Goal: Information Seeking & Learning: Learn about a topic

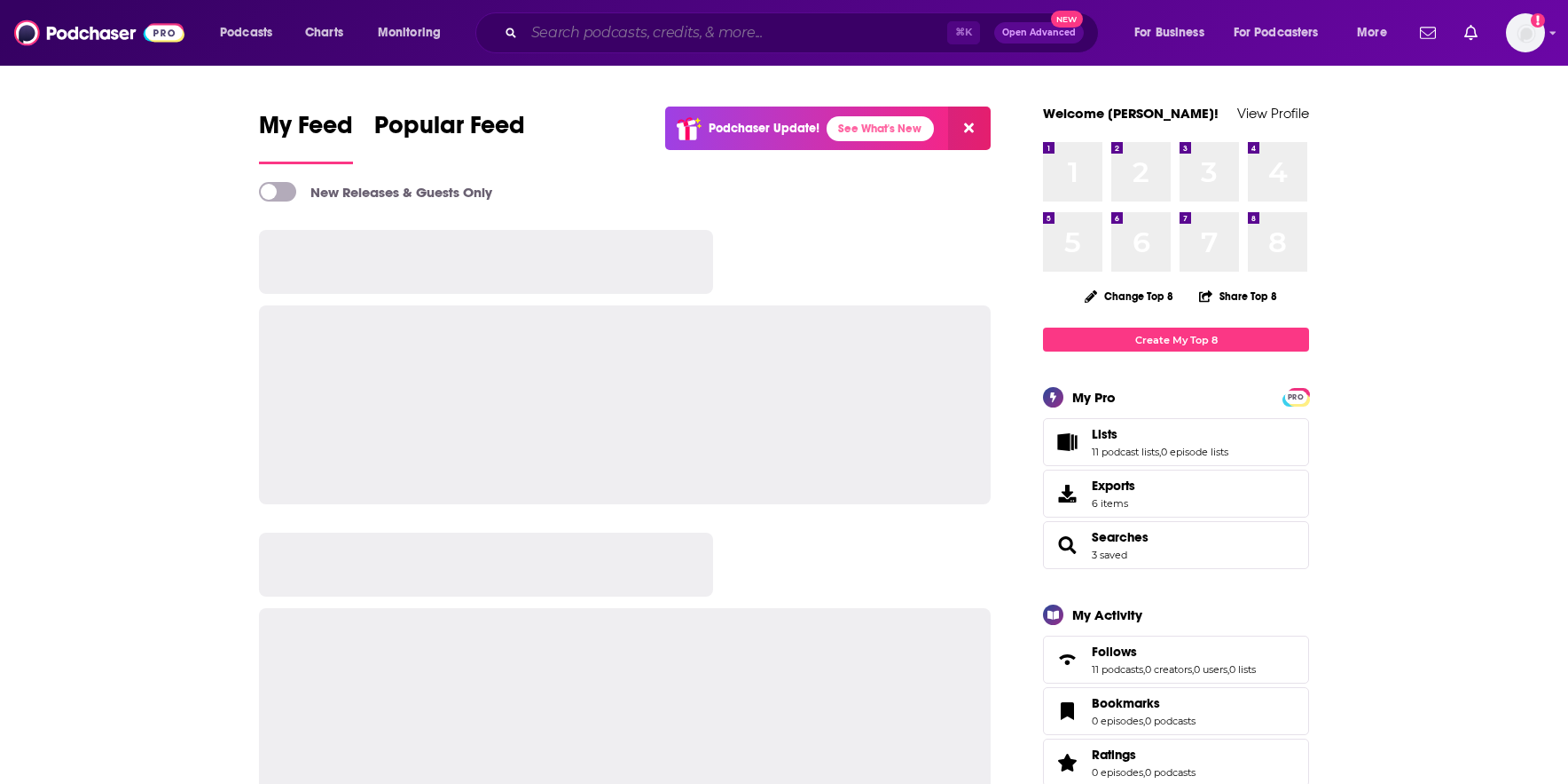
click at [594, 28] on input "Search podcasts, credits, & more..." at bounding box center [736, 32] width 424 height 28
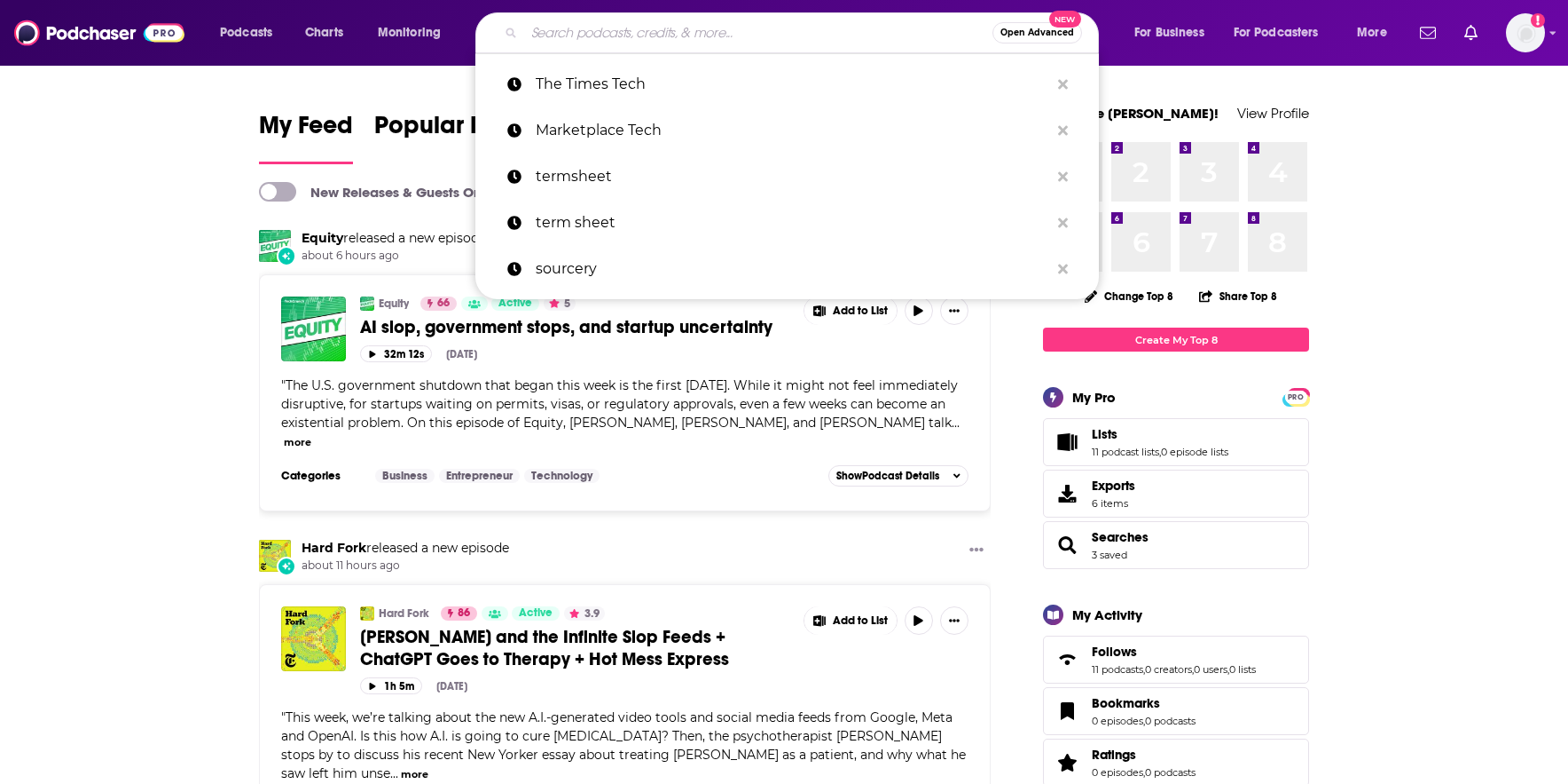
type input """
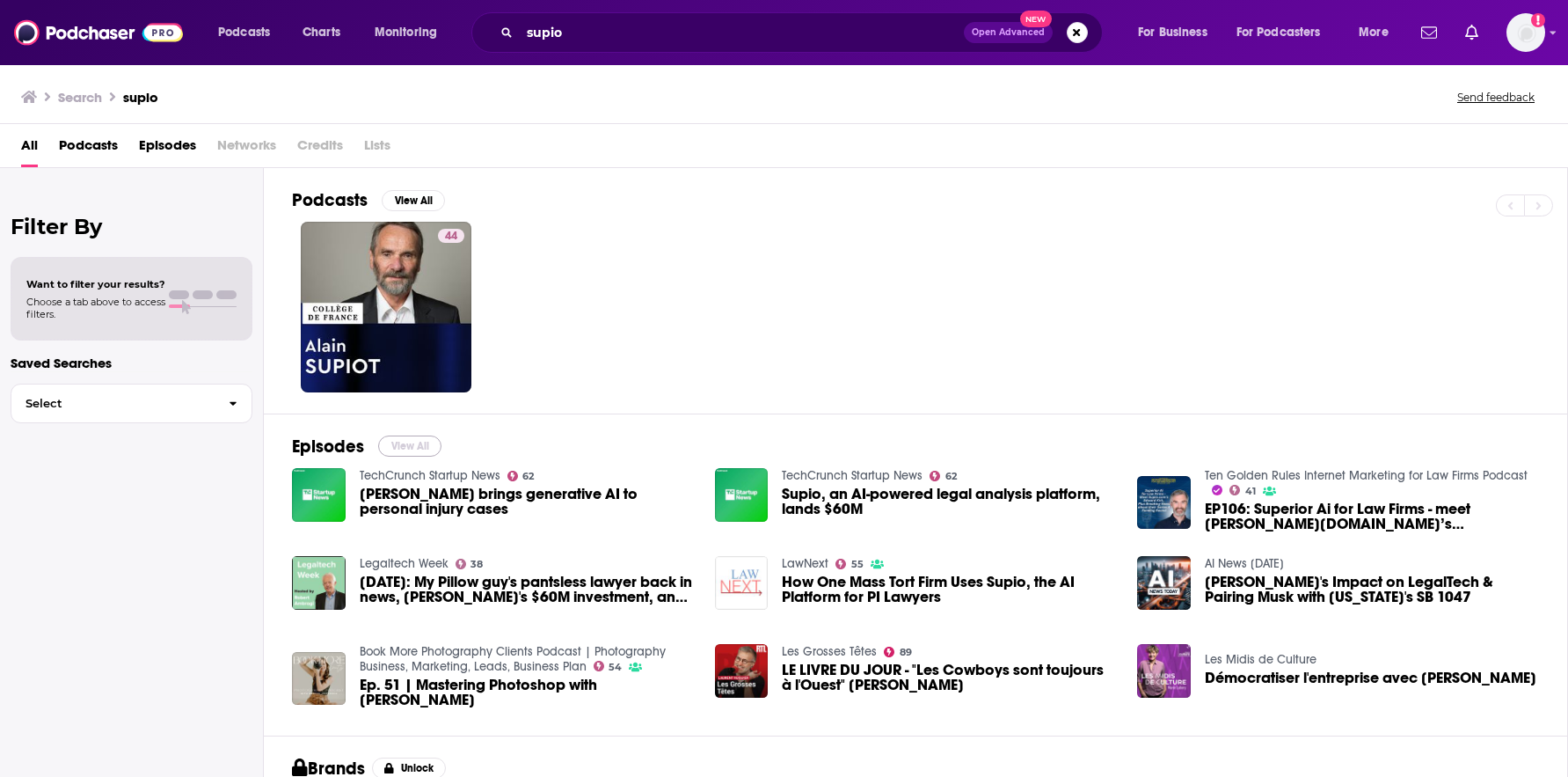
click at [409, 445] on button "View All" at bounding box center [409, 446] width 63 height 21
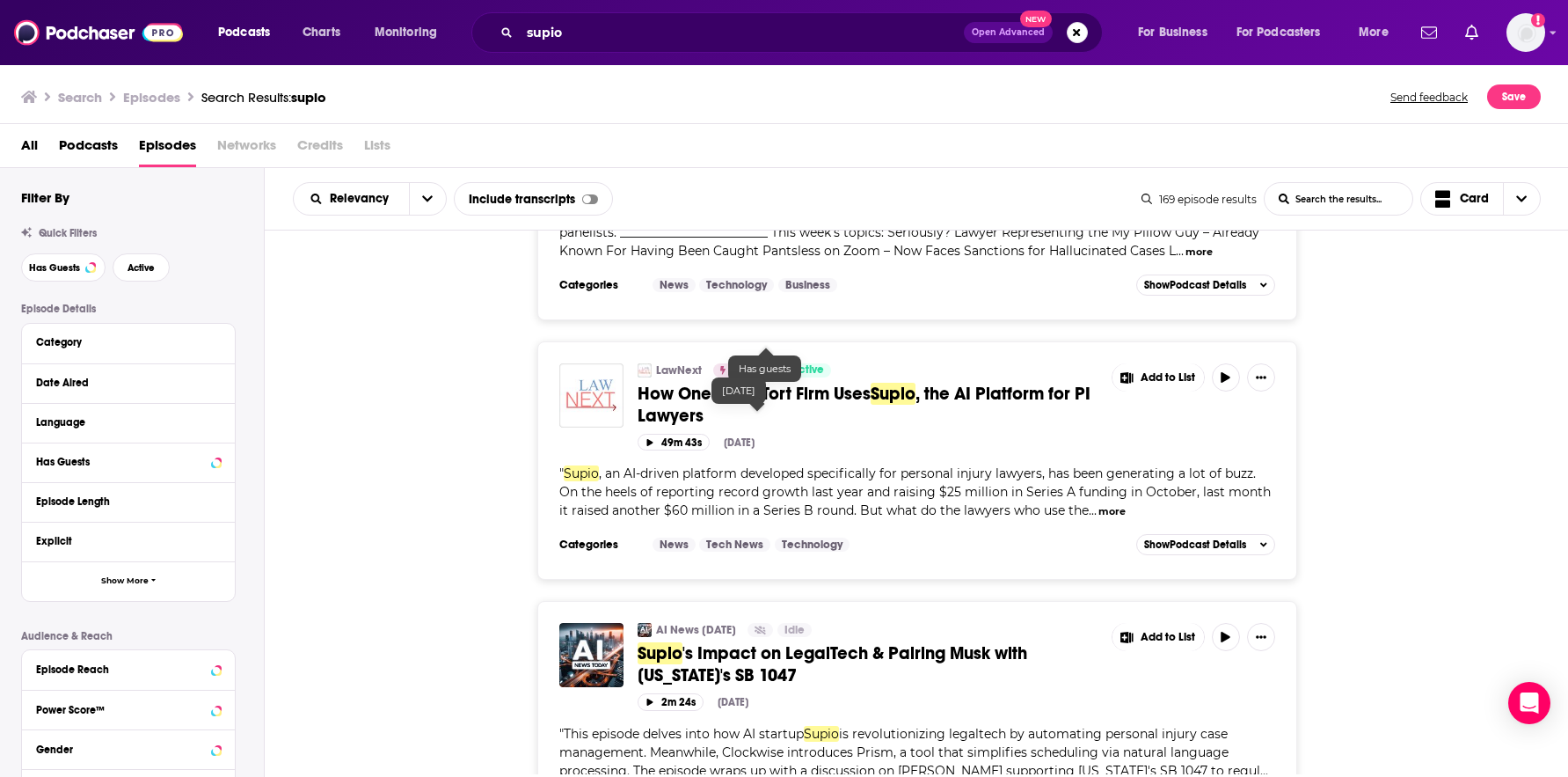
scroll to position [969, 0]
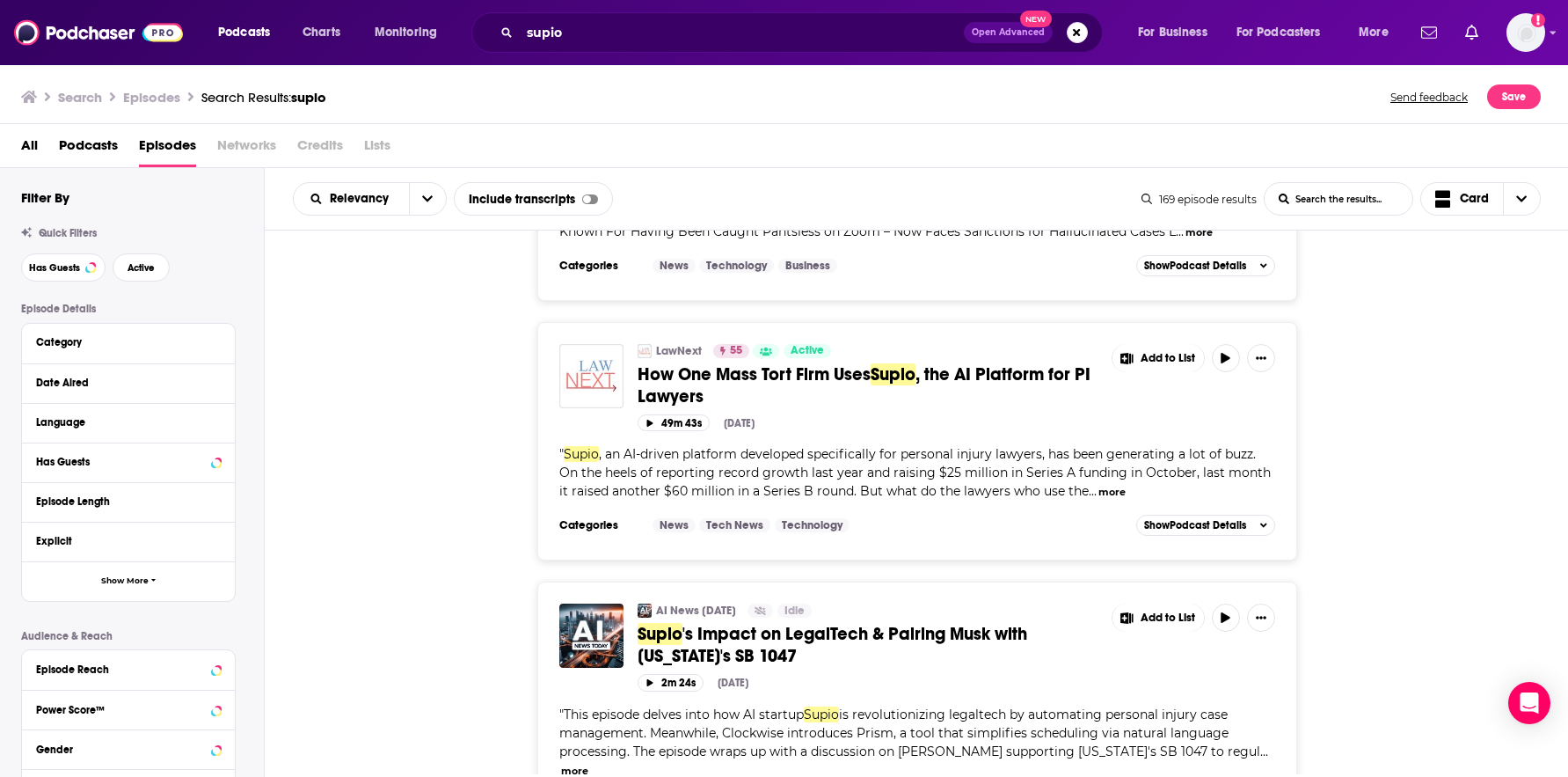
click at [1098, 485] on button "more" at bounding box center [1112, 493] width 28 height 15
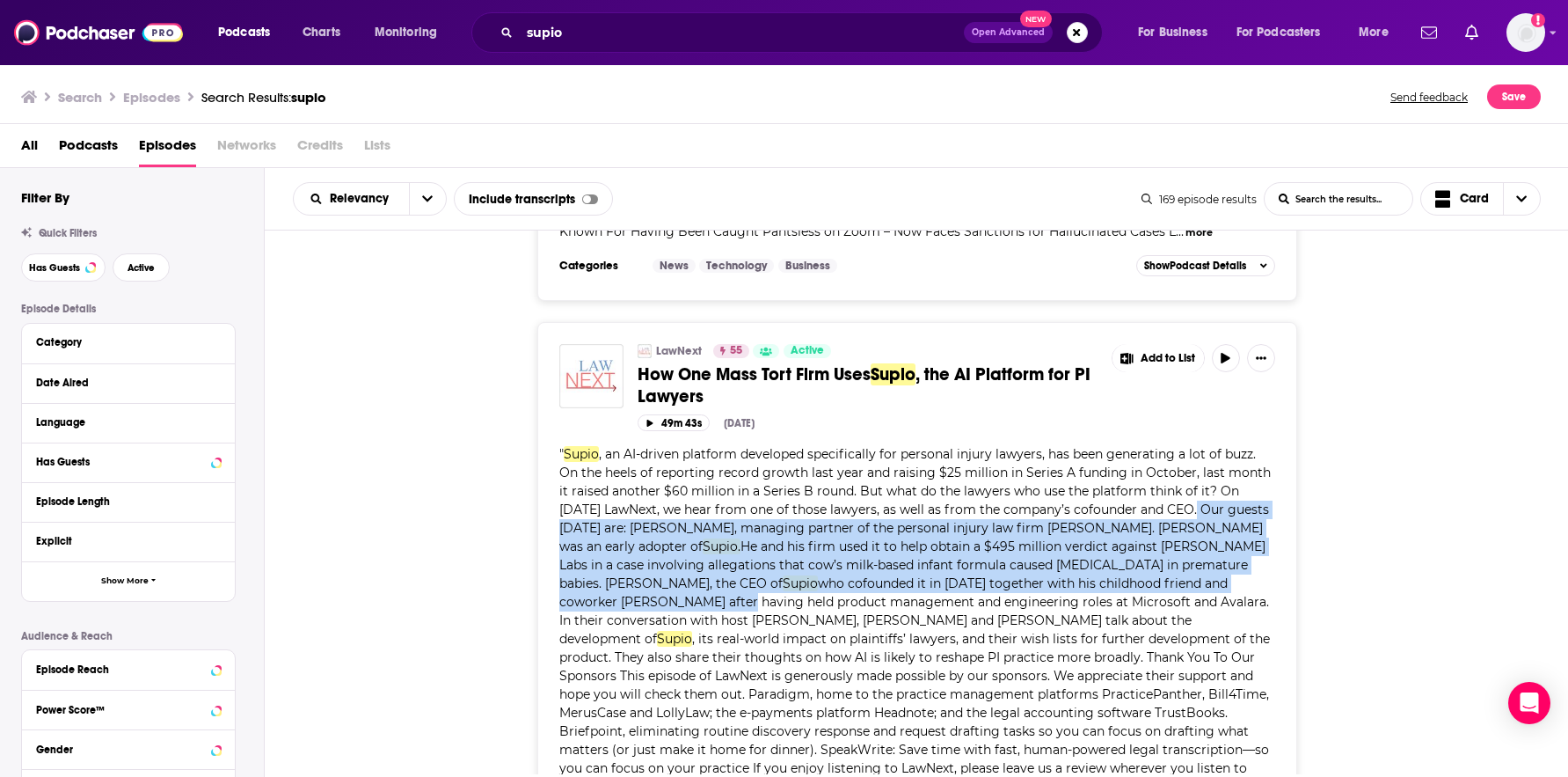
drag, startPoint x: 1147, startPoint y: 488, endPoint x: 1256, endPoint y: 557, distance: 129.0
click at [1256, 557] on span "Supio , an AI-driven platform developed specifically for personal injury lawyer…" at bounding box center [915, 620] width 712 height 348
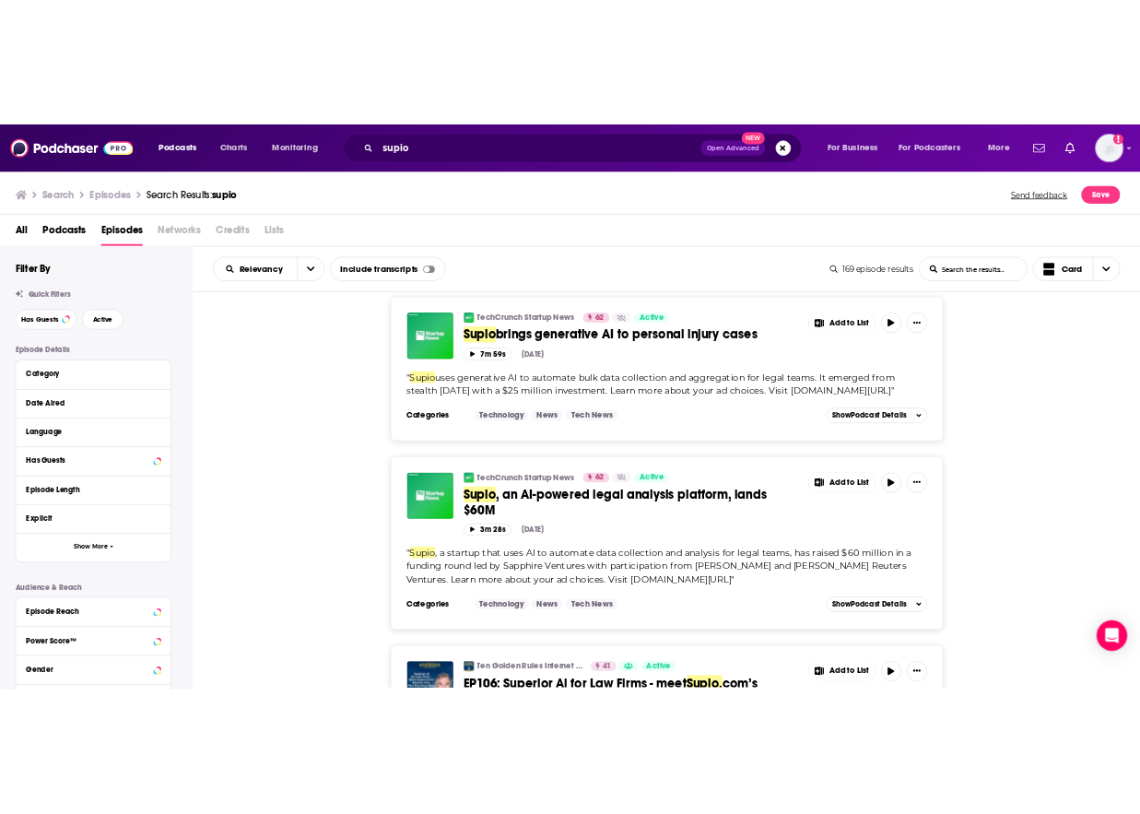
scroll to position [0, 0]
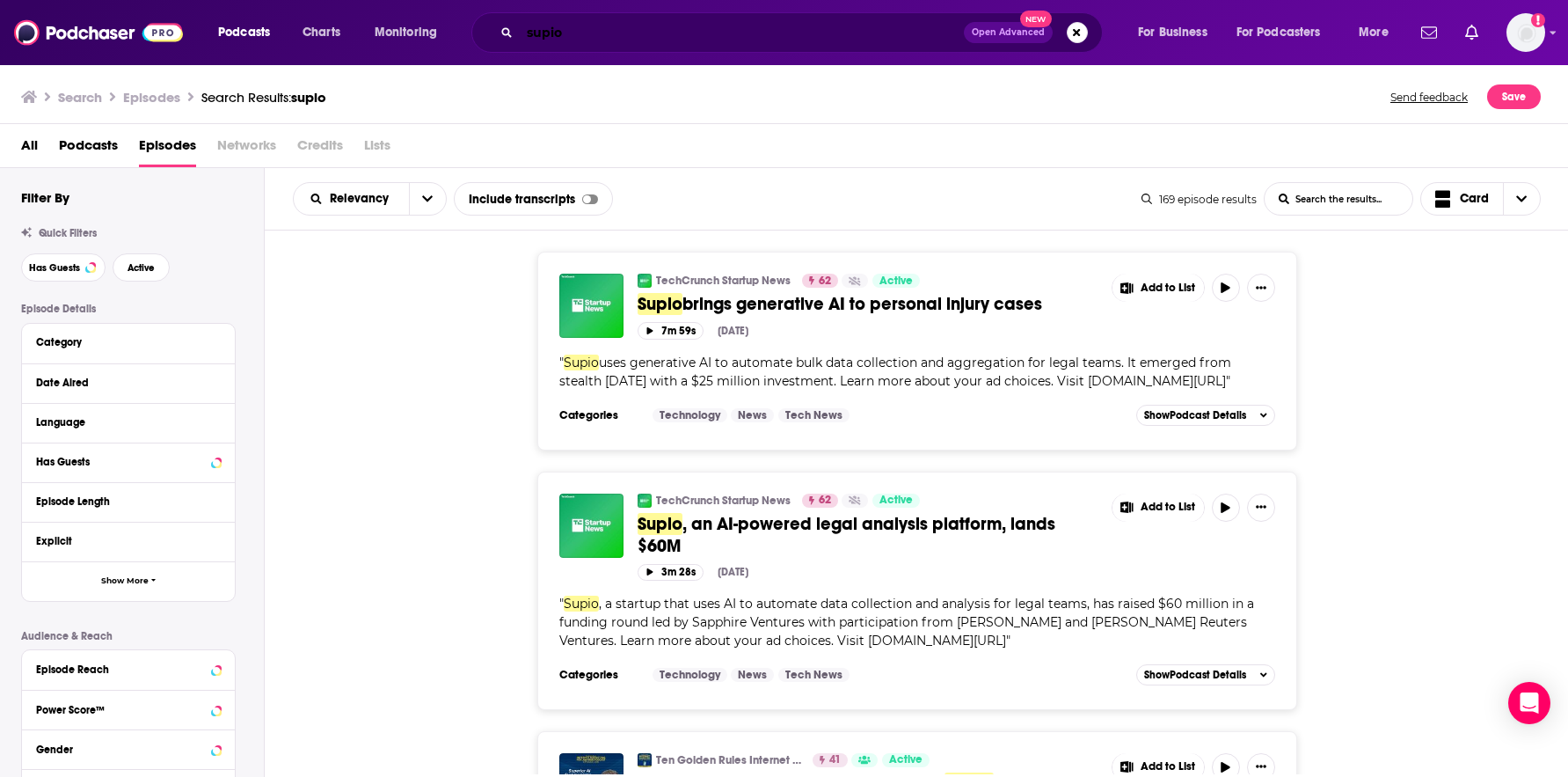
click at [611, 28] on input "supio" at bounding box center [742, 32] width 444 height 28
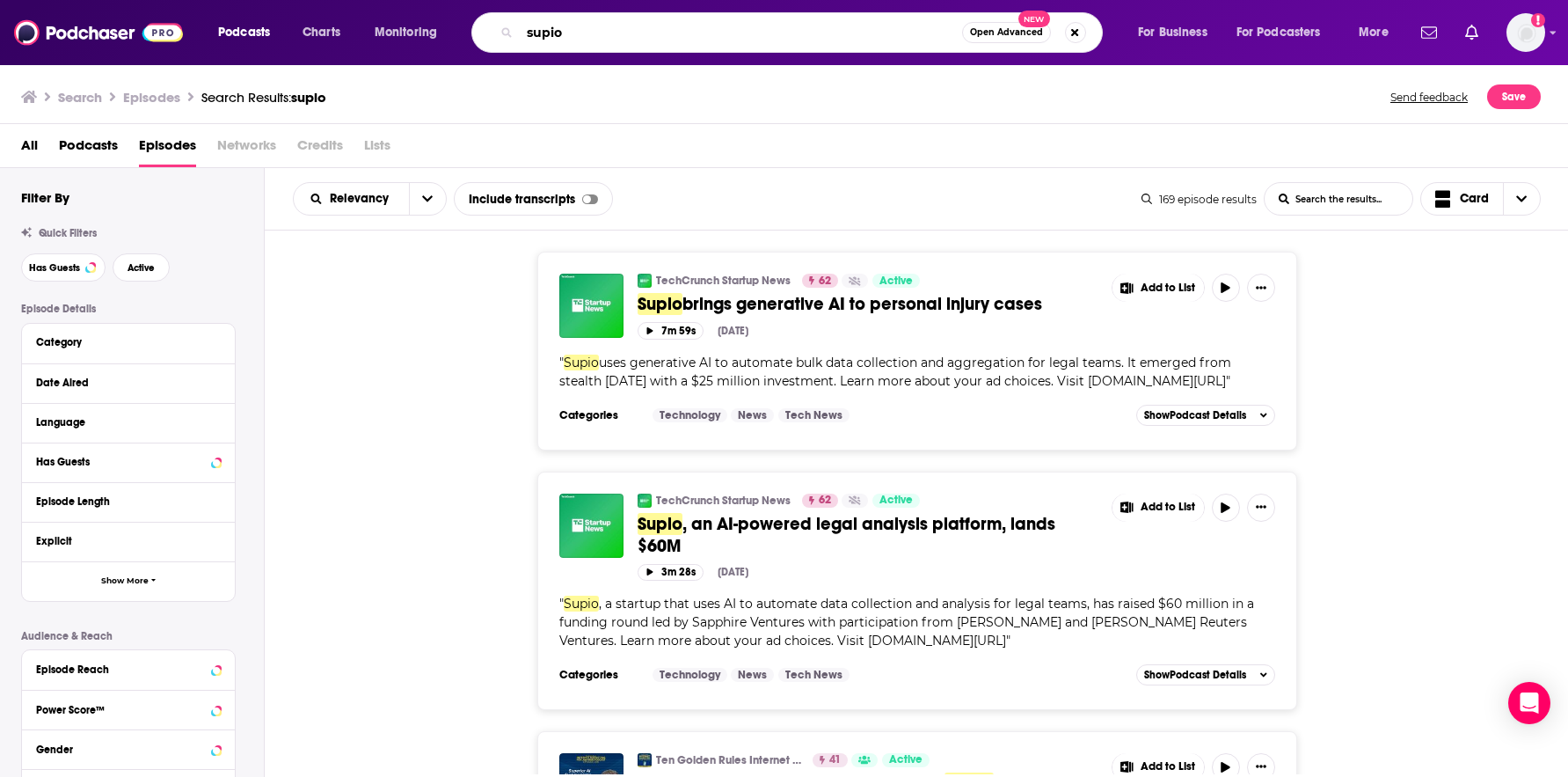
click at [611, 28] on input "supio" at bounding box center [742, 32] width 443 height 28
click at [553, 20] on input "supio" at bounding box center [742, 32] width 443 height 28
paste input "[PERSON_NAME]"
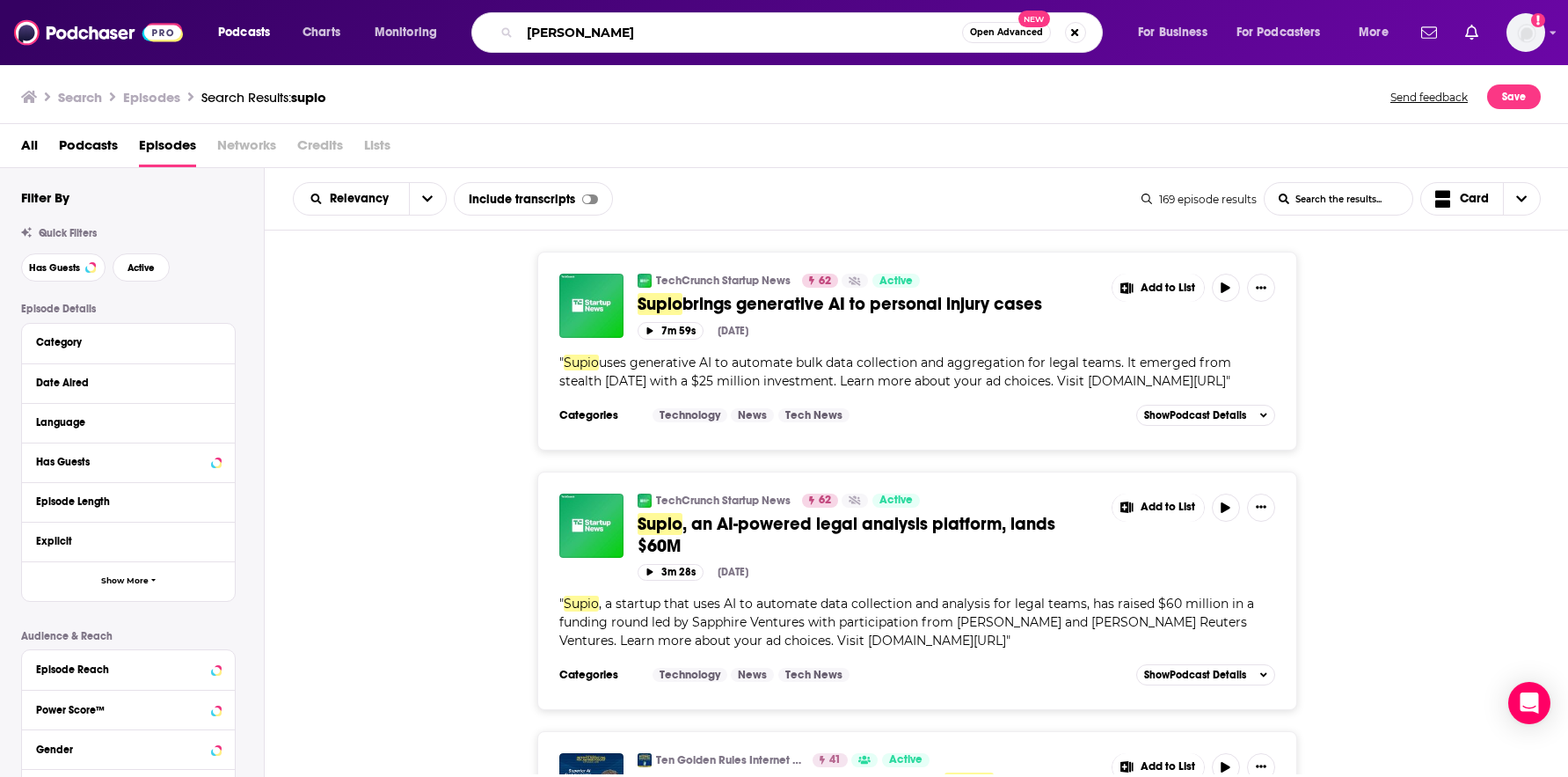
type input "[PERSON_NAME]"
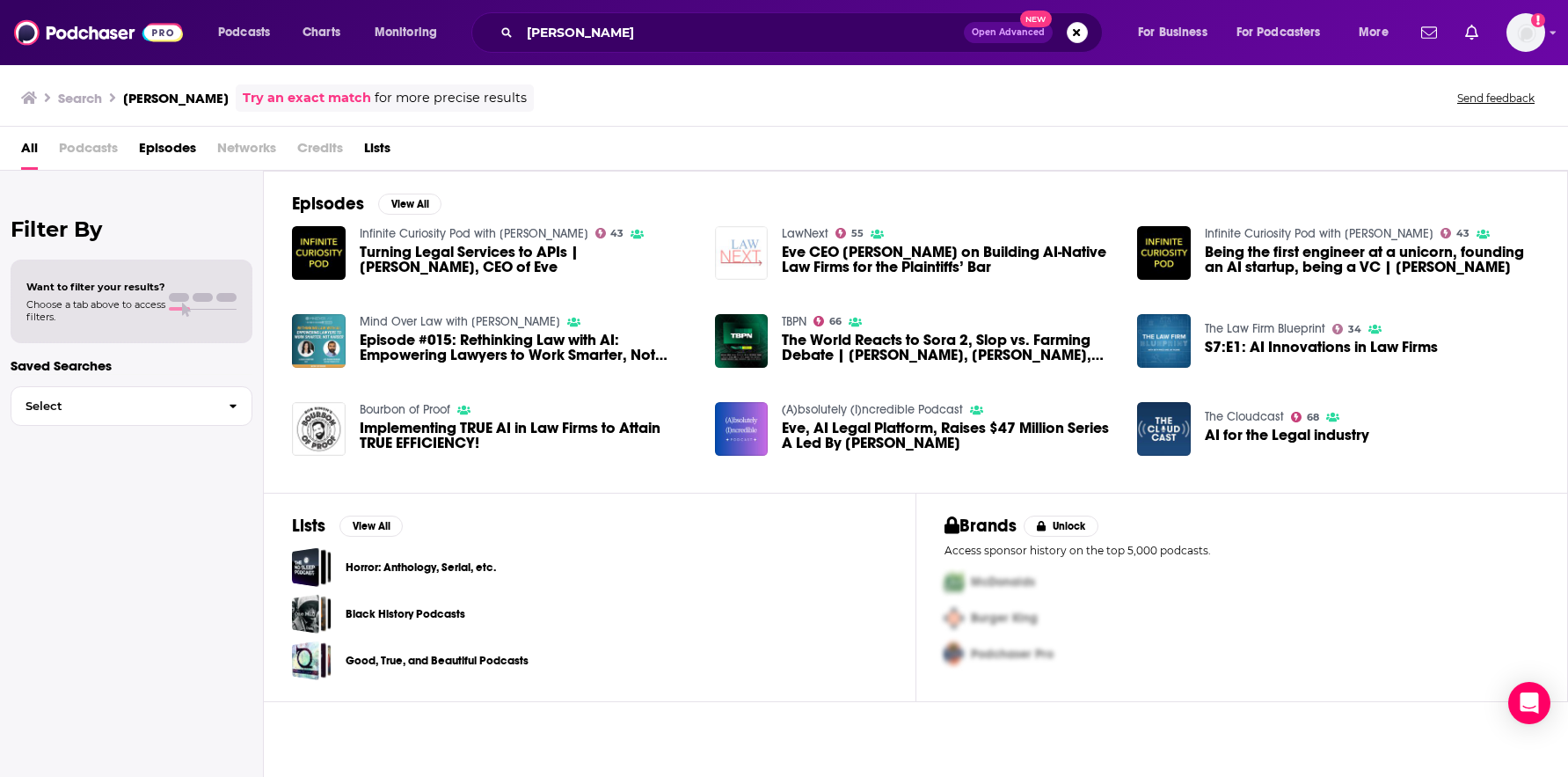
click at [755, 246] on img "Eve CEO Jay Madheswaran on Building AI-Native Law Firms for the Plaintiffs’ Bar" at bounding box center [742, 253] width 53 height 53
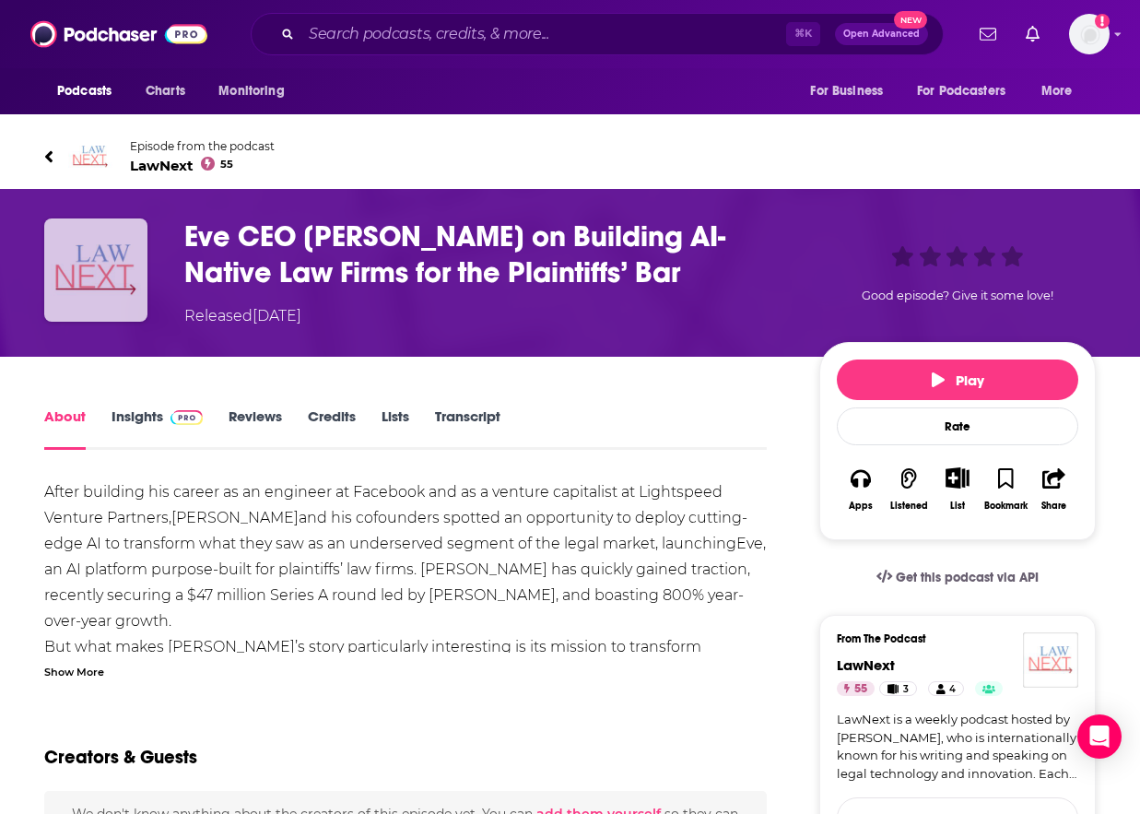
click at [142, 259] on img "Eve CEO Jay Madheswaran on Building AI-Native Law Firms for the Plaintiffs’ Bar" at bounding box center [95, 269] width 103 height 103
click at [177, 164] on span "LawNext 55" at bounding box center [202, 166] width 145 height 18
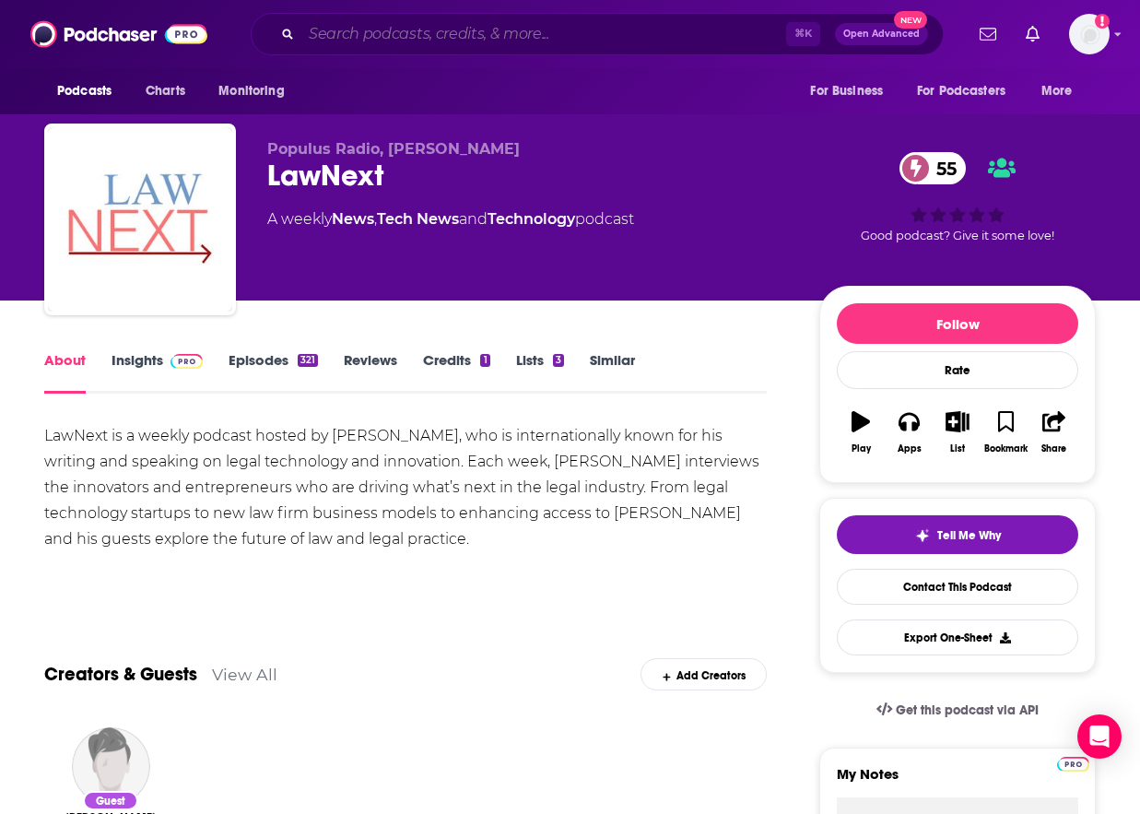
click at [429, 41] on input "Search podcasts, credits, & more..." at bounding box center [543, 33] width 485 height 29
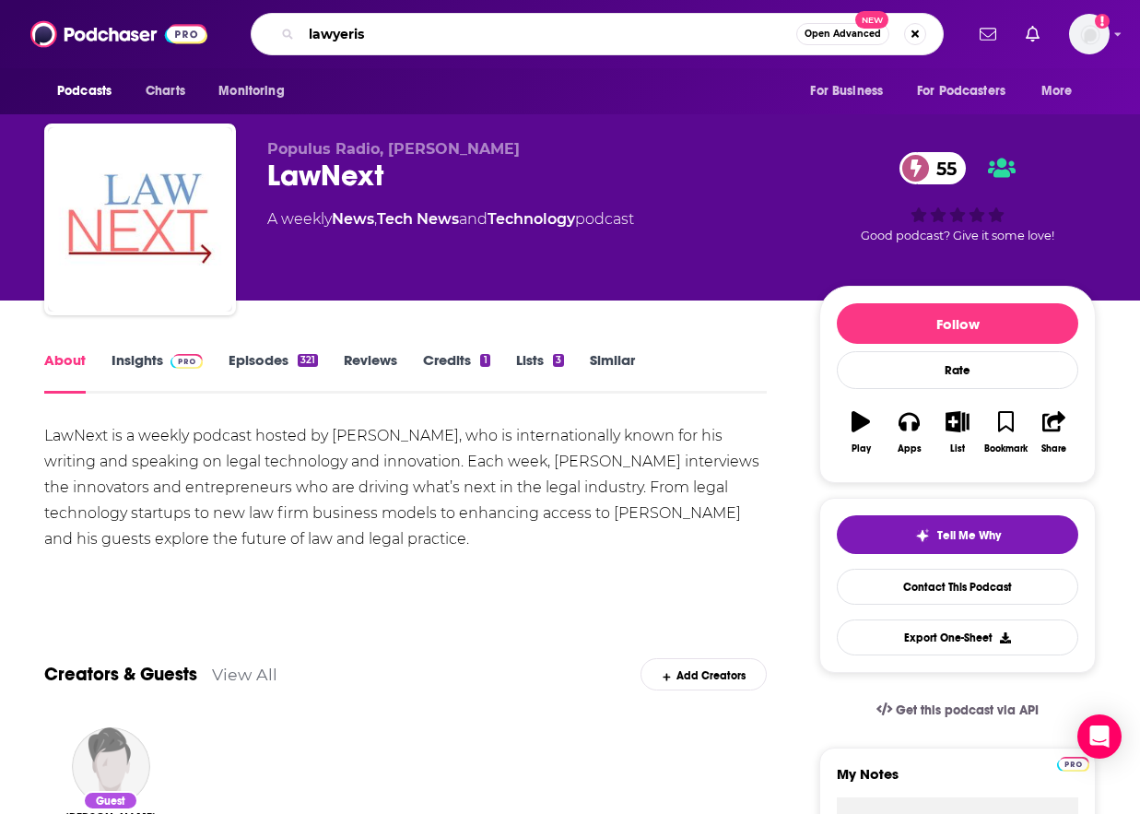
type input "lawyerist"
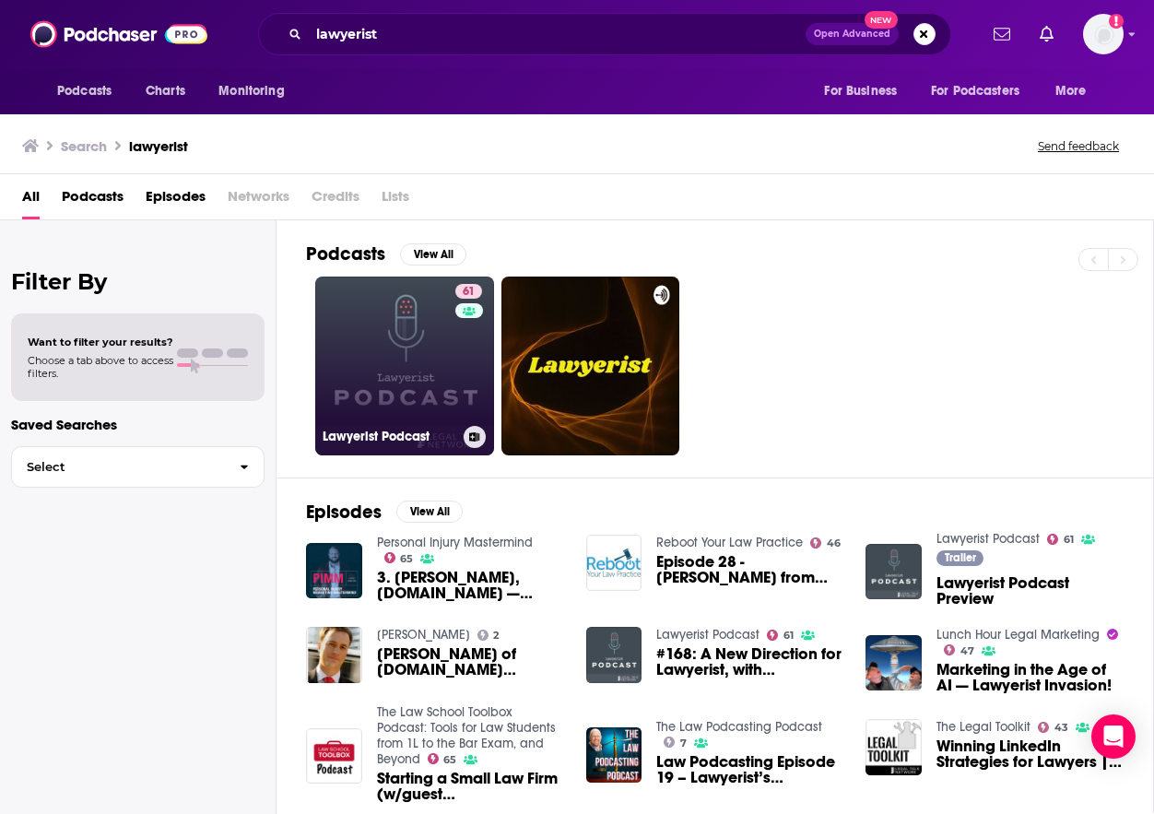
click at [367, 341] on link "61 Lawyerist Podcast" at bounding box center [404, 365] width 179 height 179
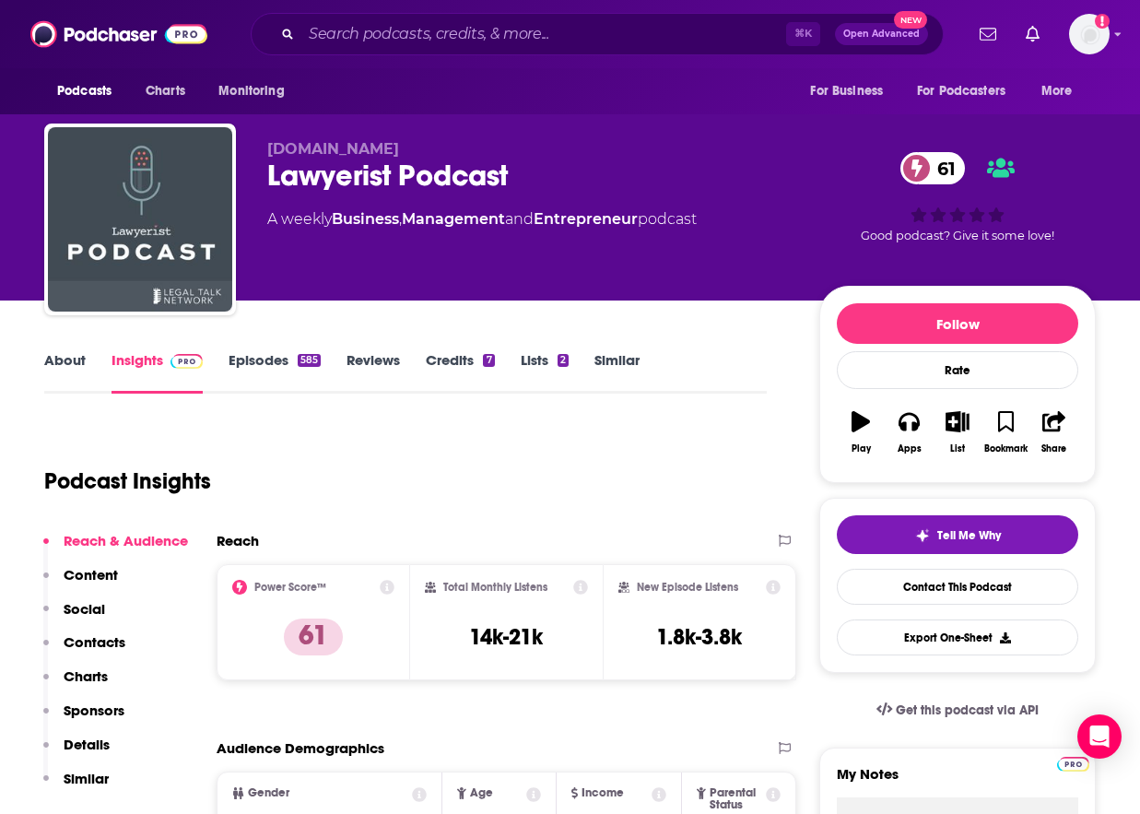
click at [276, 364] on link "Episodes 585" at bounding box center [275, 372] width 92 height 42
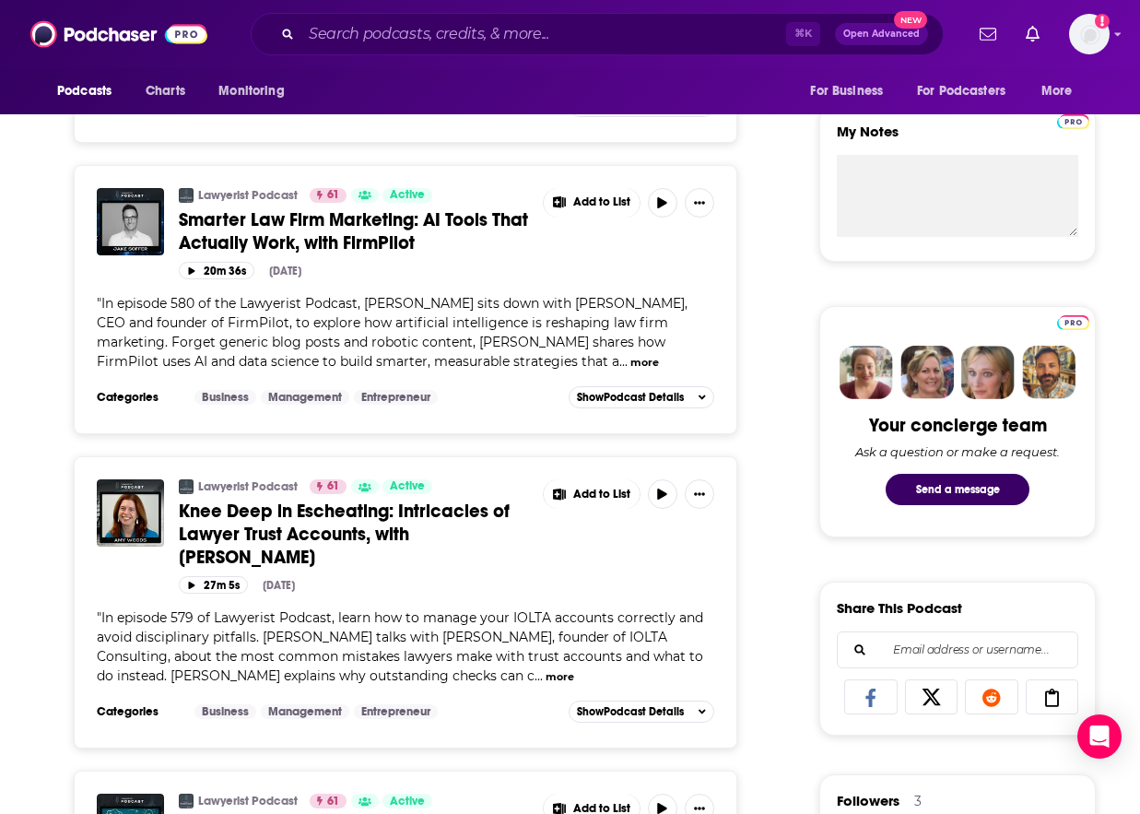
scroll to position [1037, 0]
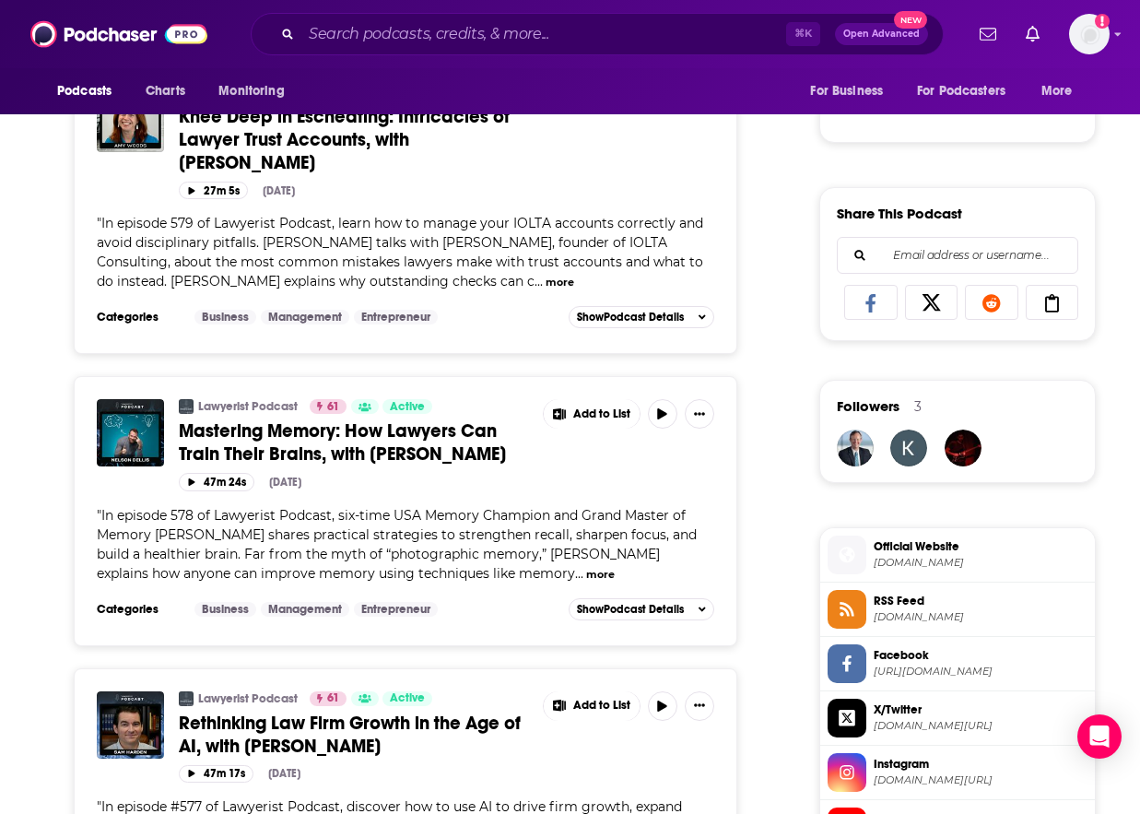
click at [586, 567] on button "more" at bounding box center [600, 575] width 29 height 16
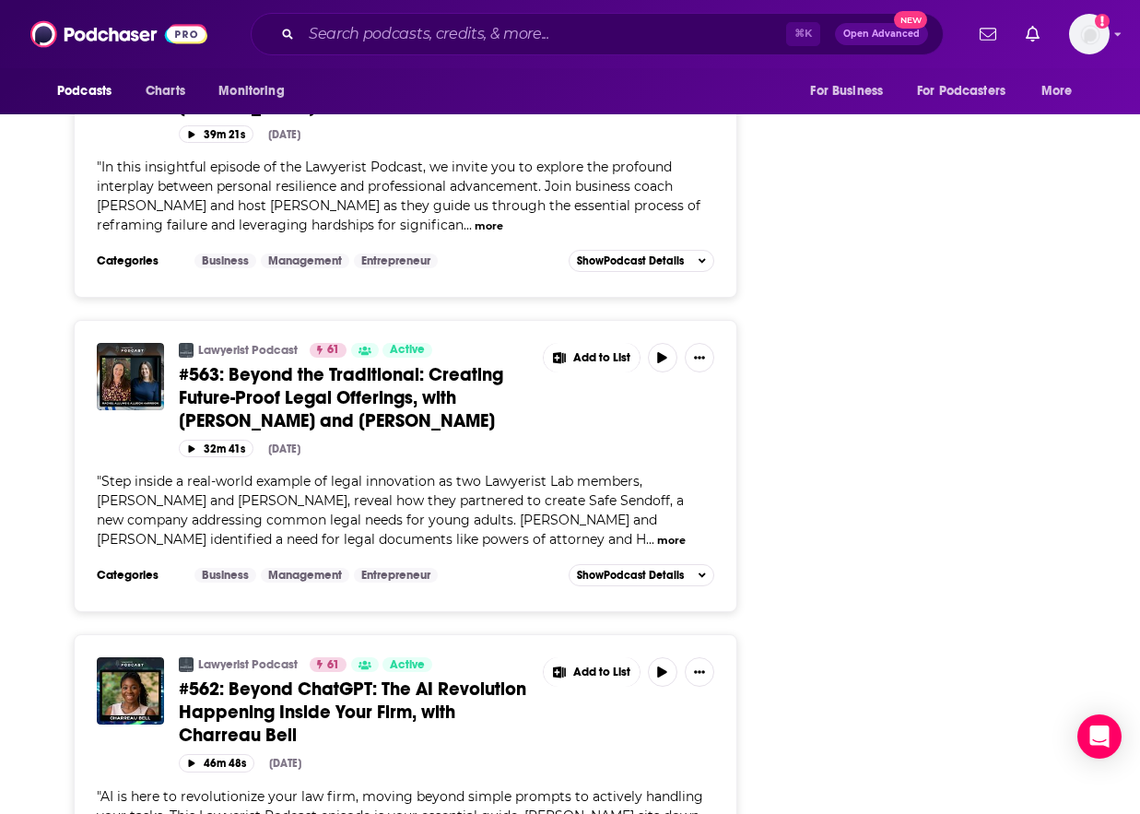
scroll to position [5980, 0]
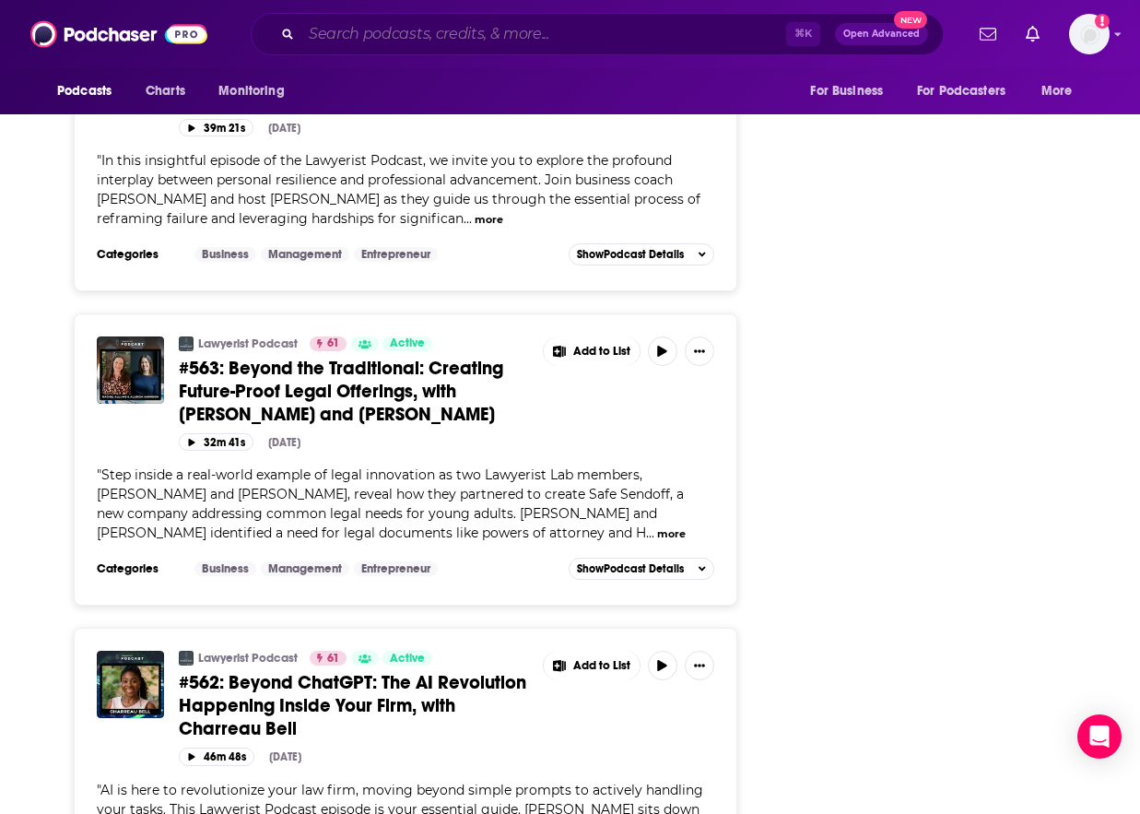
click at [428, 41] on input "Search podcasts, credits, & more..." at bounding box center [543, 33] width 485 height 29
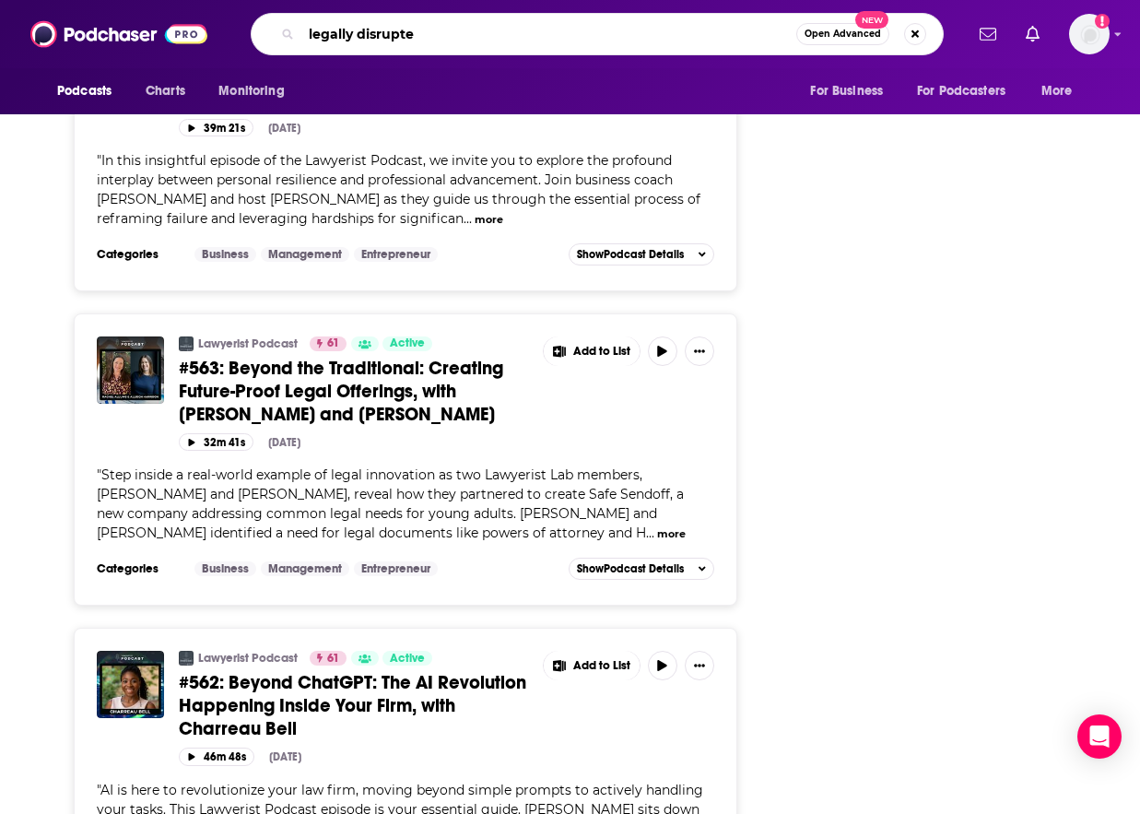
type input "legally disrupted"
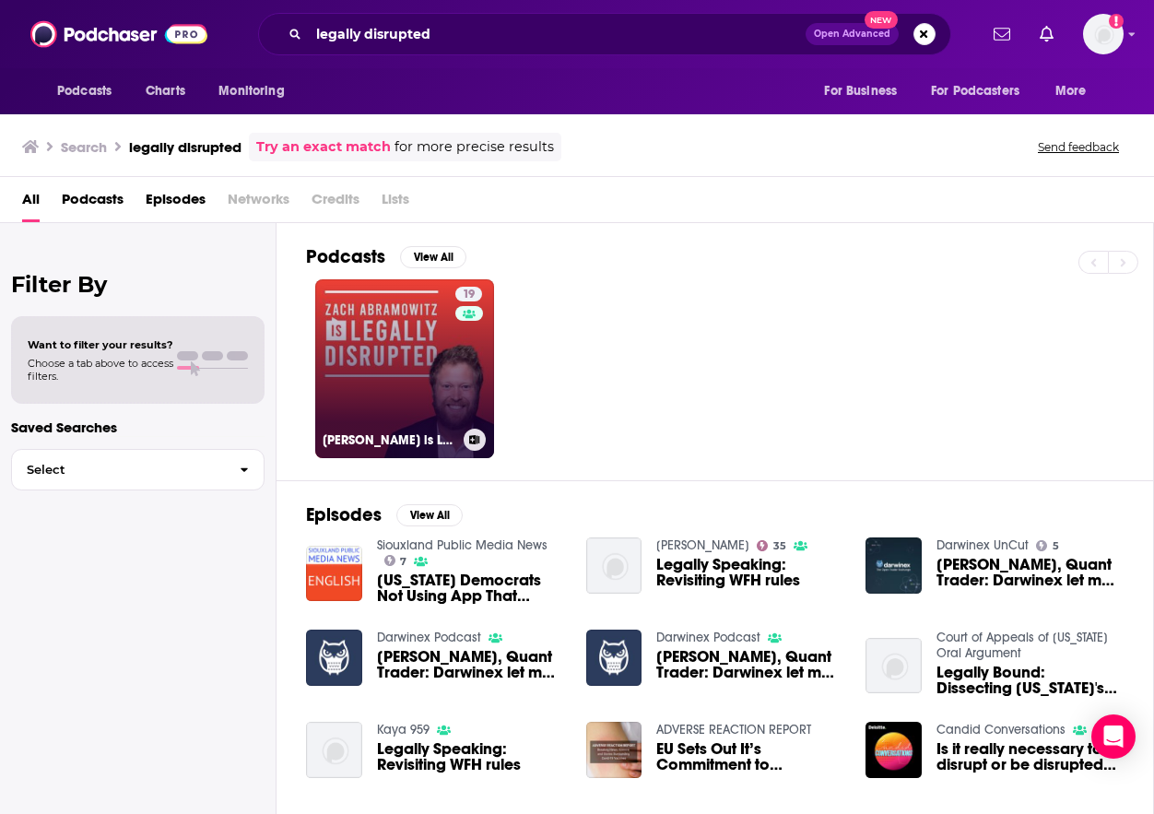
click at [437, 369] on link "19 [PERSON_NAME] is Legally Disrupted" at bounding box center [404, 368] width 179 height 179
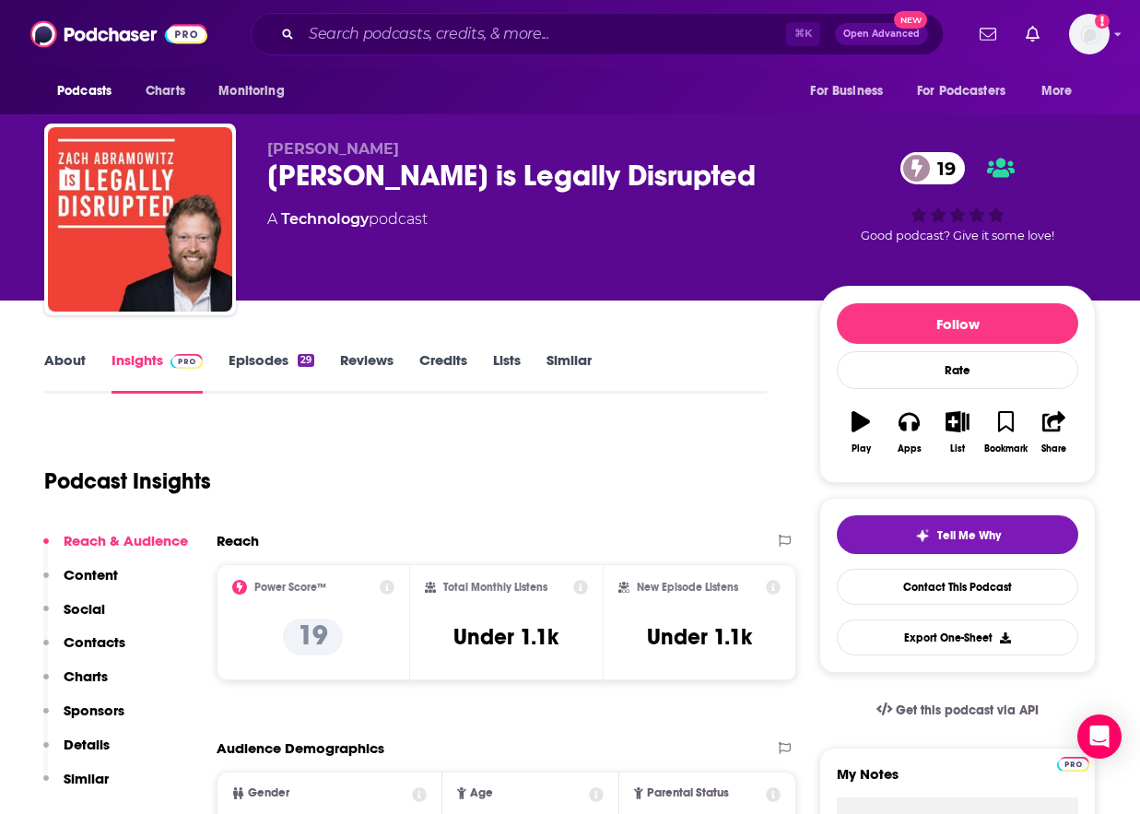
click at [273, 364] on link "Episodes 29" at bounding box center [272, 372] width 86 height 42
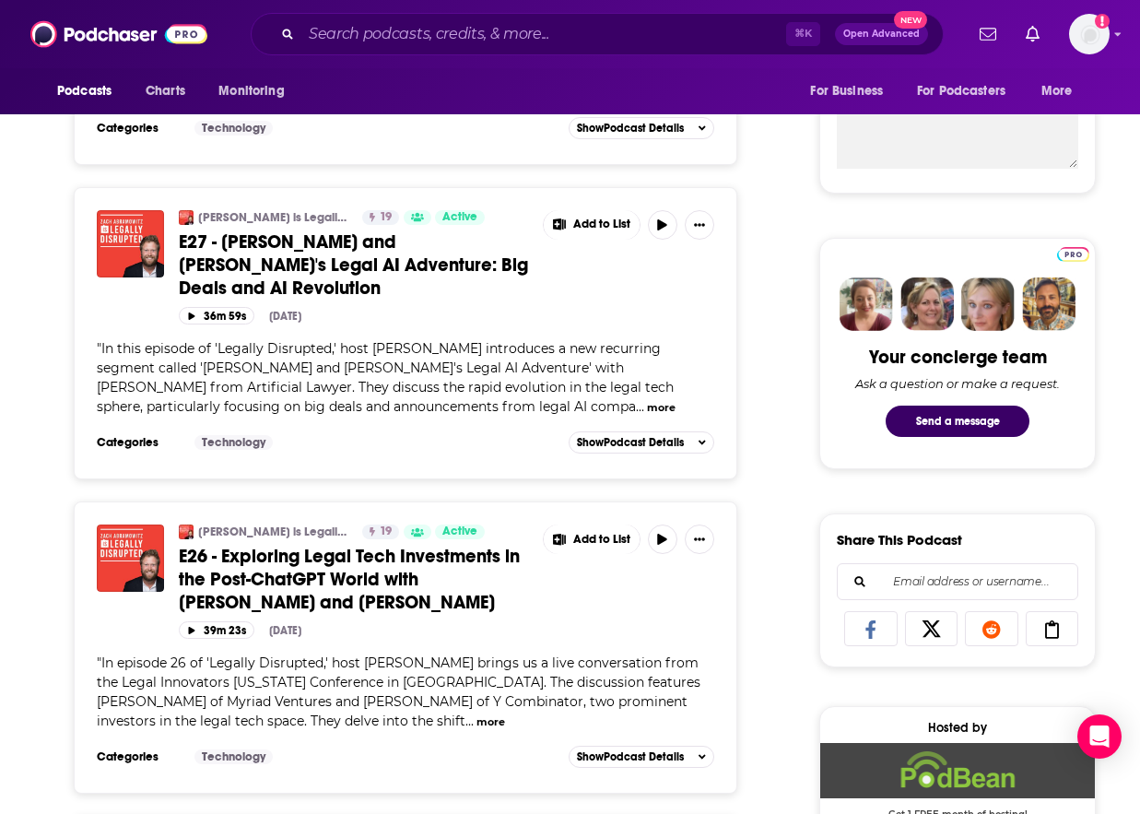
scroll to position [792, 0]
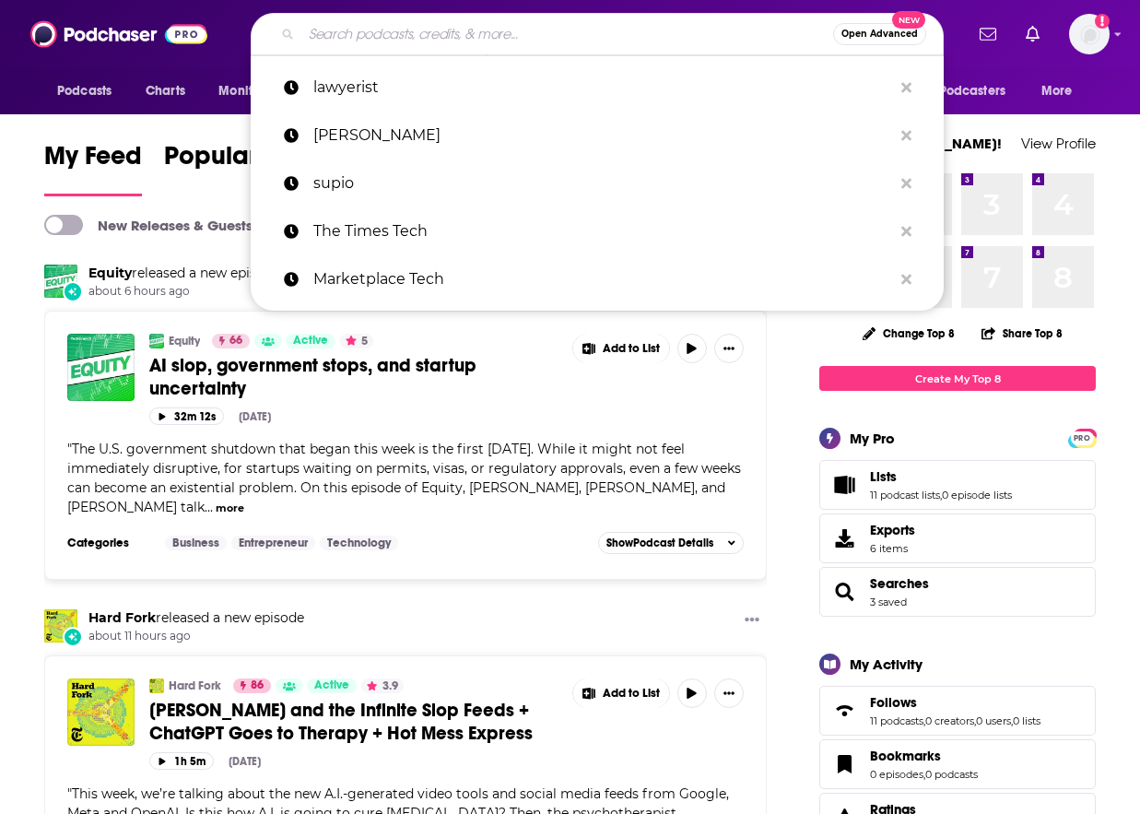
click at [477, 28] on input "Search podcasts, credits, & more..." at bounding box center [567, 33] width 532 height 29
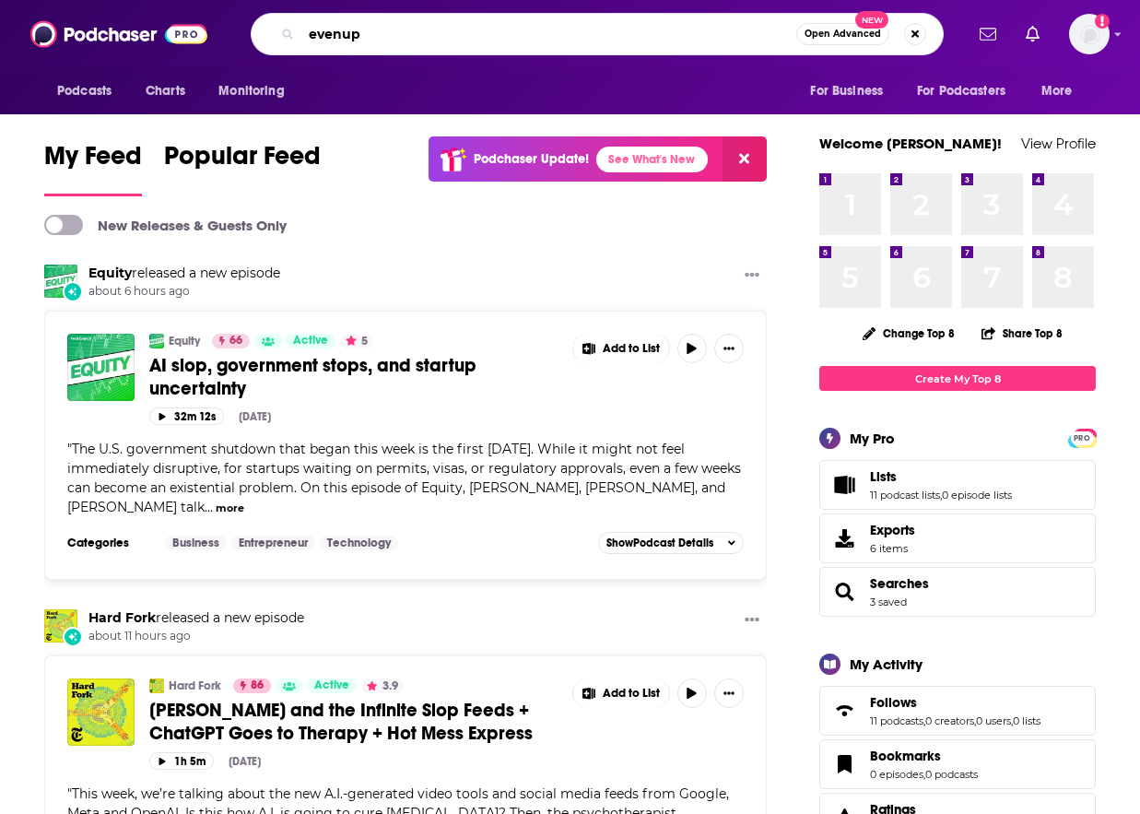
type input "evenup"
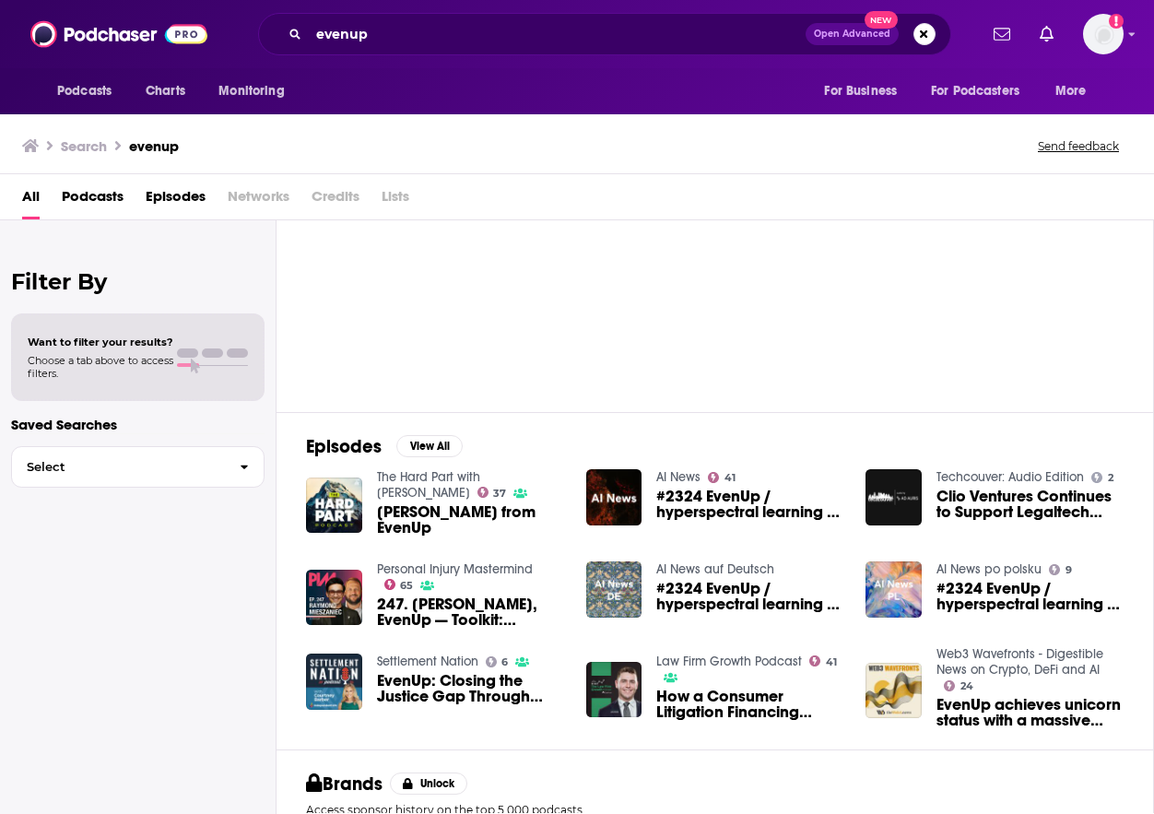
scroll to position [70, 0]
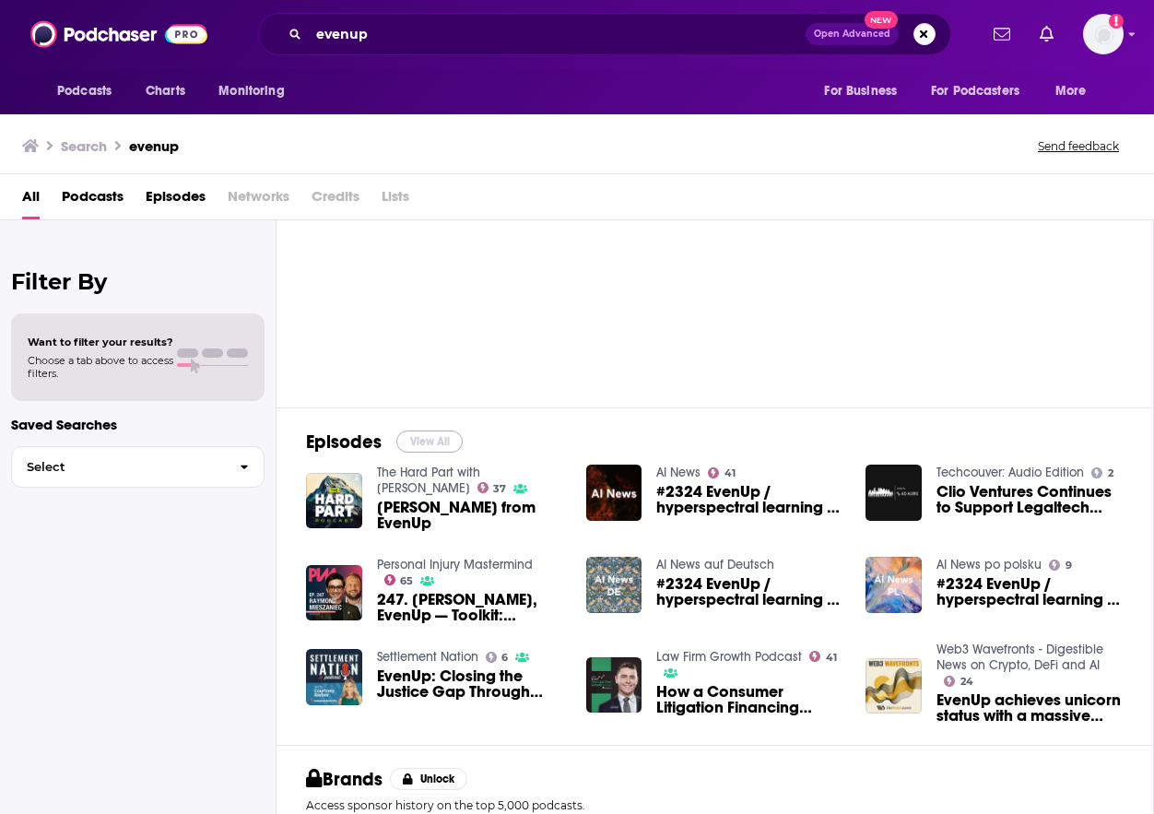
click at [440, 443] on button "View All" at bounding box center [429, 441] width 66 height 22
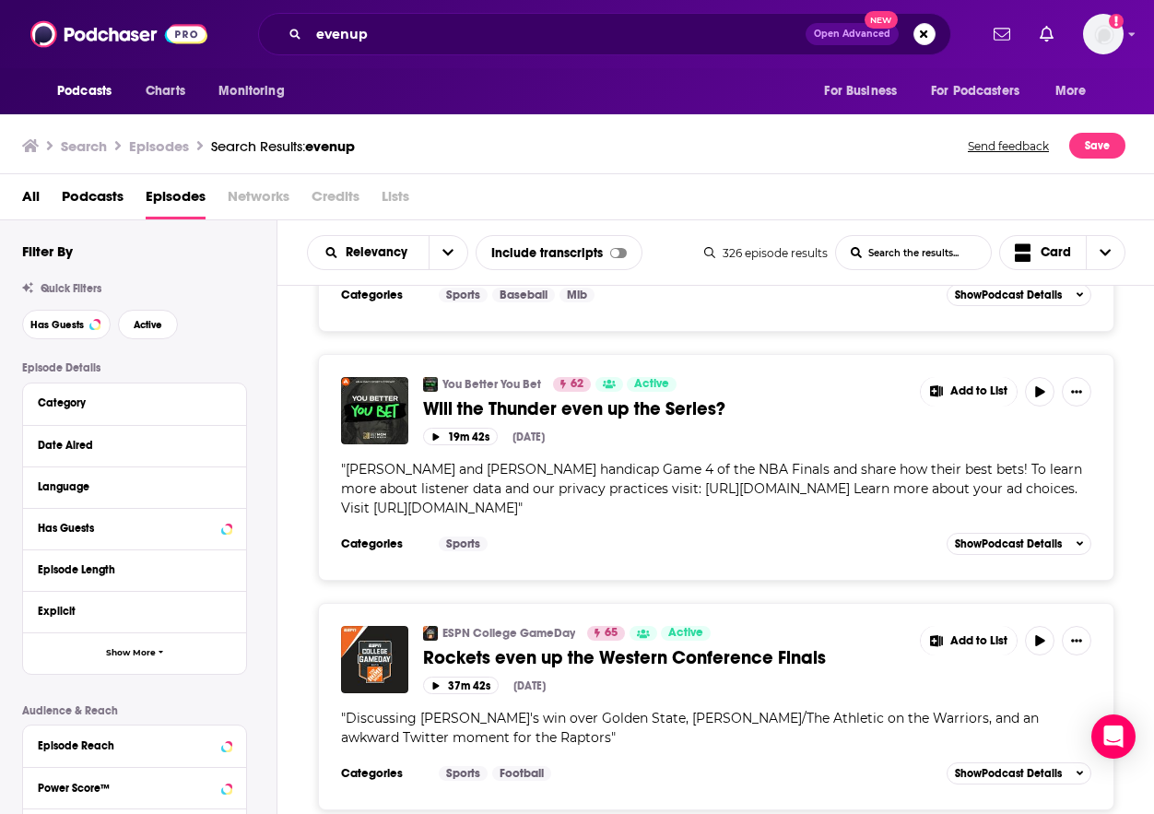
scroll to position [5998, 0]
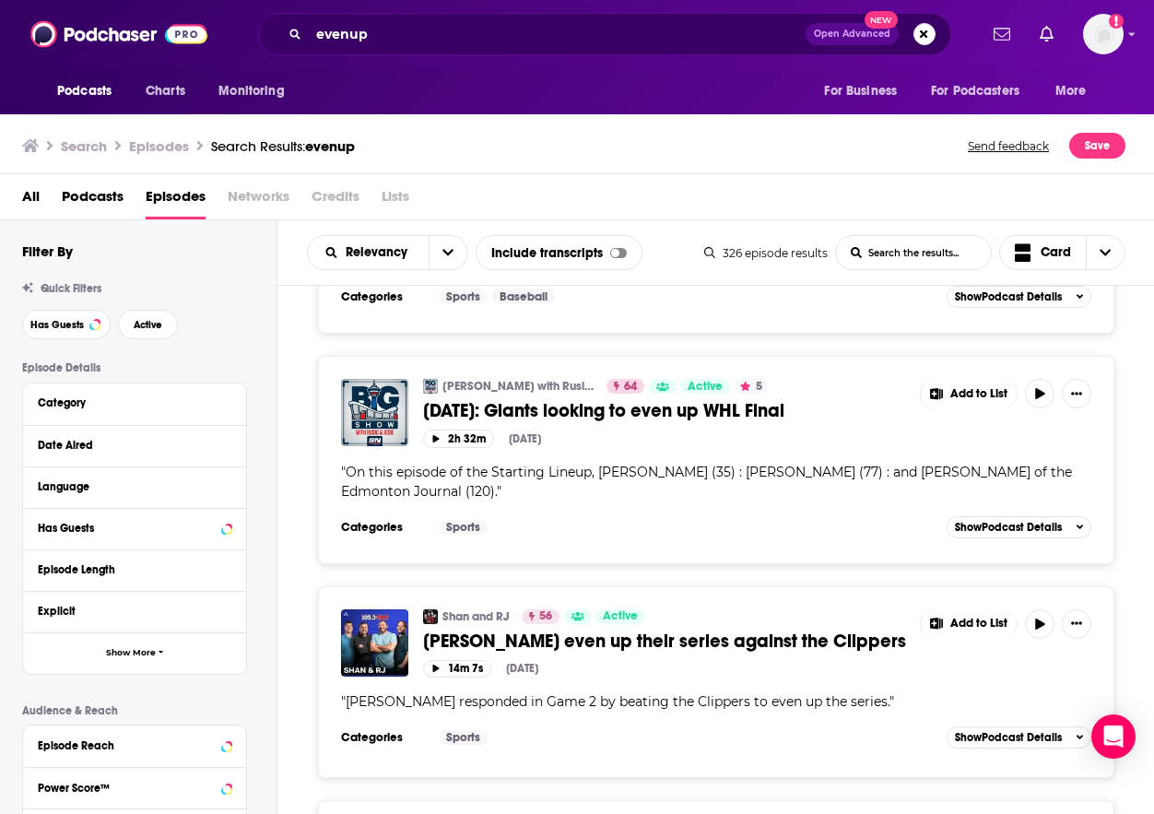
scroll to position [10580, 0]
